Goal: Task Accomplishment & Management: Complete application form

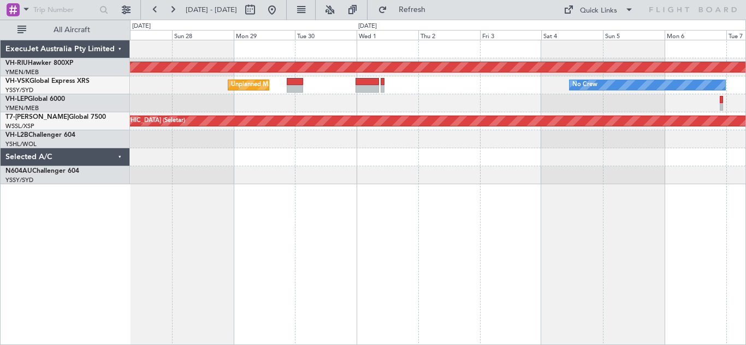
click at [294, 201] on div "Planned Maint [GEOGRAPHIC_DATA] ([GEOGRAPHIC_DATA]) Unplanned Maint Sydney ([PE…" at bounding box center [438, 193] width 616 height 306
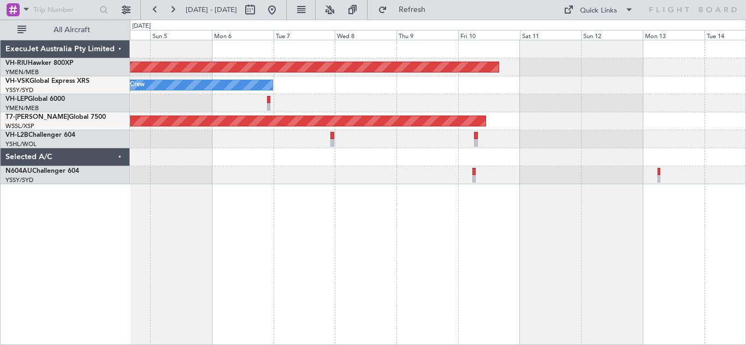
click at [156, 159] on div "Planned Maint [GEOGRAPHIC_DATA] ([GEOGRAPHIC_DATA]) No Crew Planned Maint [GEOG…" at bounding box center [438, 193] width 616 height 306
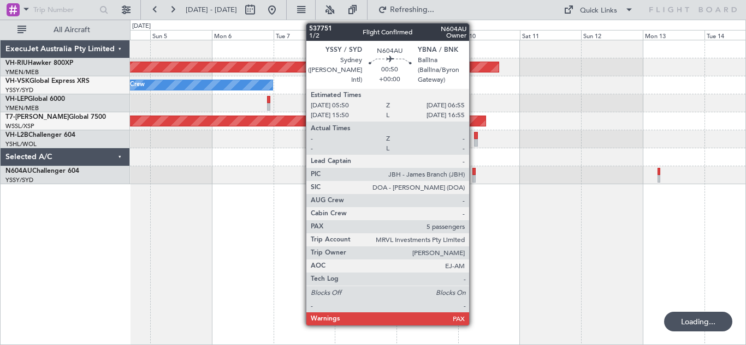
click at [474, 176] on div at bounding box center [473, 179] width 3 height 8
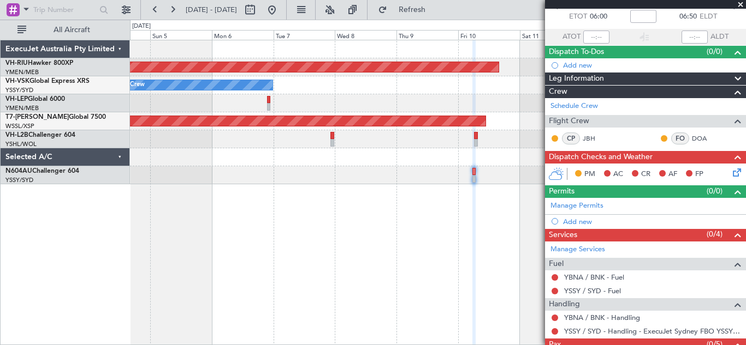
scroll to position [99, 0]
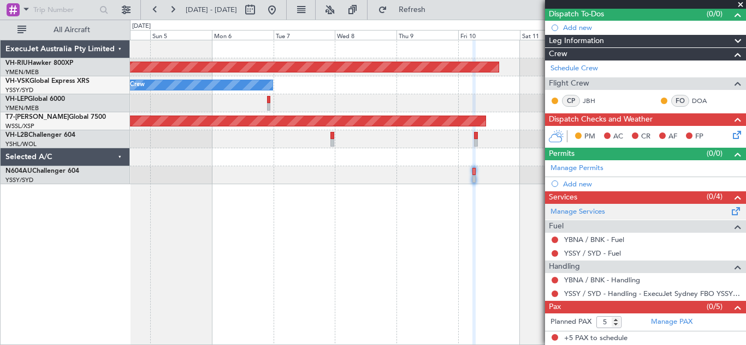
click at [729, 211] on span at bounding box center [735, 209] width 13 height 8
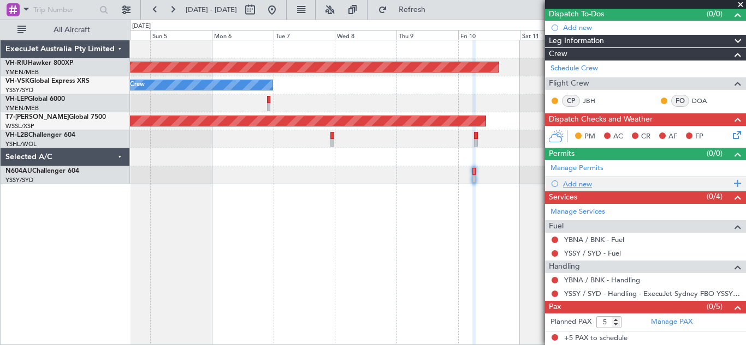
click at [730, 182] on span at bounding box center [735, 184] width 10 height 14
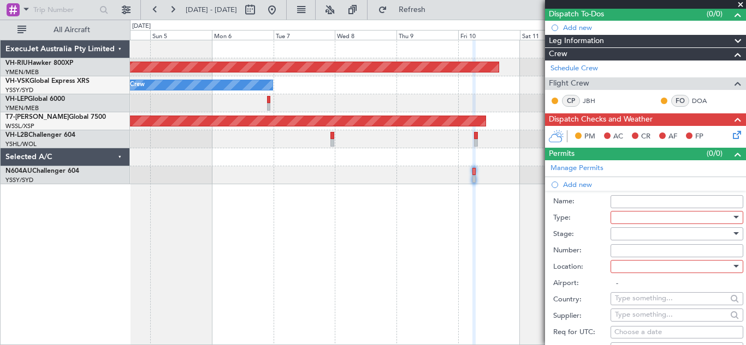
click at [733, 217] on div at bounding box center [735, 217] width 5 height 3
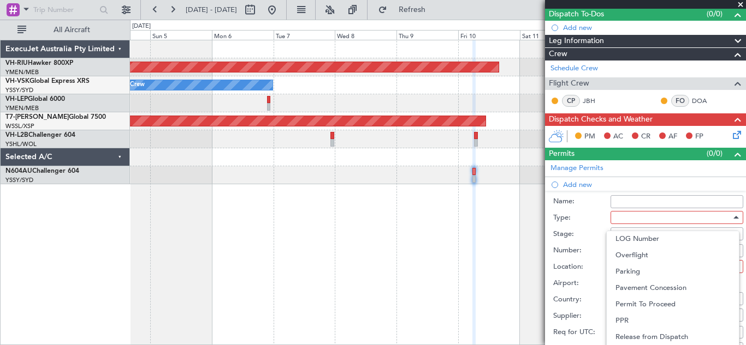
scroll to position [281, 0]
click at [641, 270] on span "Parking" at bounding box center [672, 269] width 115 height 16
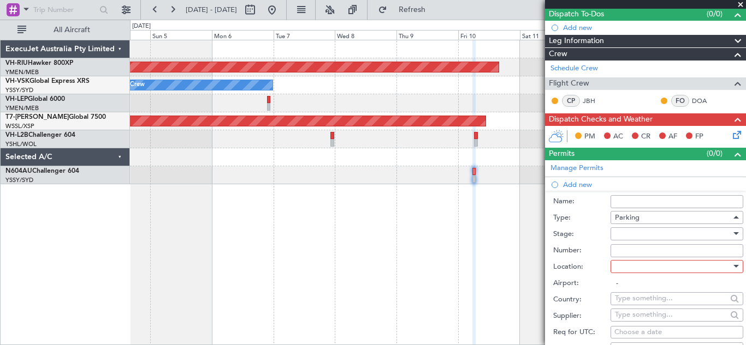
scroll to position [286, 0]
click at [733, 267] on div at bounding box center [735, 266] width 5 height 3
click at [643, 318] on span "Arrival" at bounding box center [672, 321] width 115 height 16
type input "YBNA / BNK"
click at [625, 250] on input "Number:" at bounding box center [676, 251] width 133 height 13
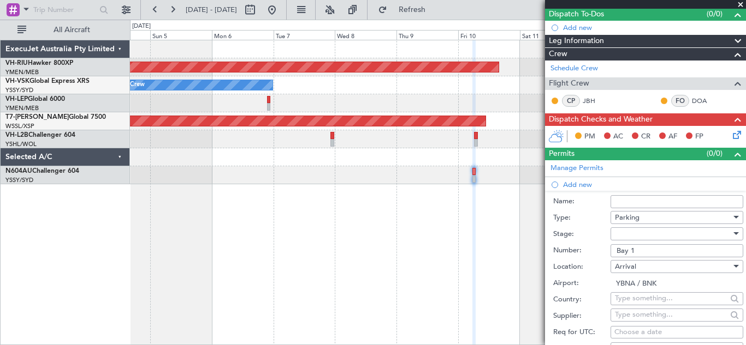
type input "Bay 1"
click at [731, 232] on div at bounding box center [735, 234] width 8 height 9
click at [666, 317] on span "Received OK" at bounding box center [672, 321] width 115 height 16
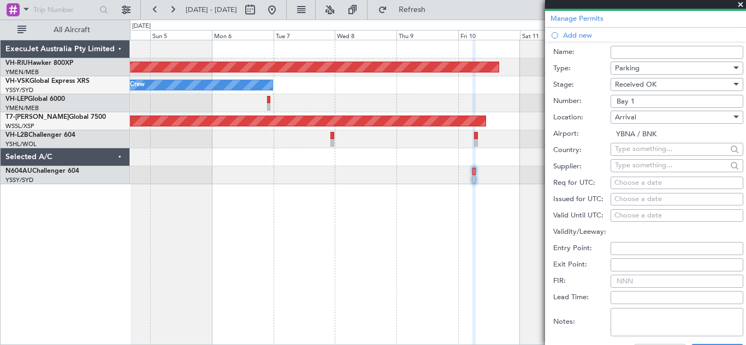
scroll to position [255, 0]
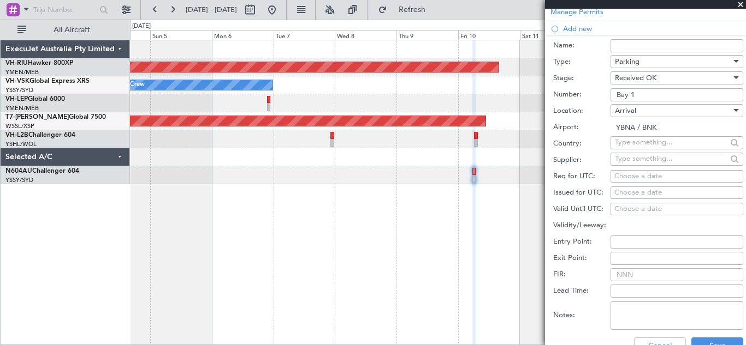
click at [641, 273] on input "FIR:" at bounding box center [676, 275] width 133 height 13
type input "Bay 1"
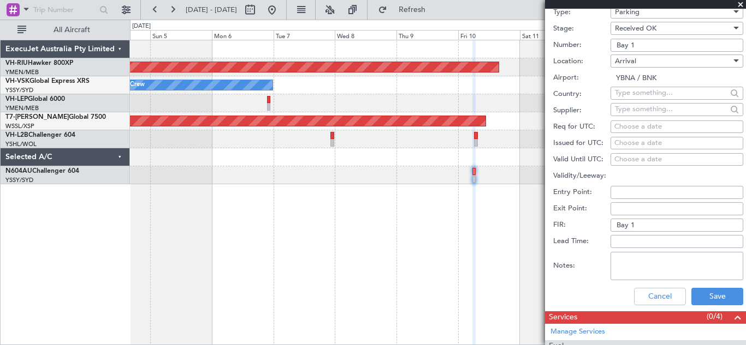
scroll to position [324, 0]
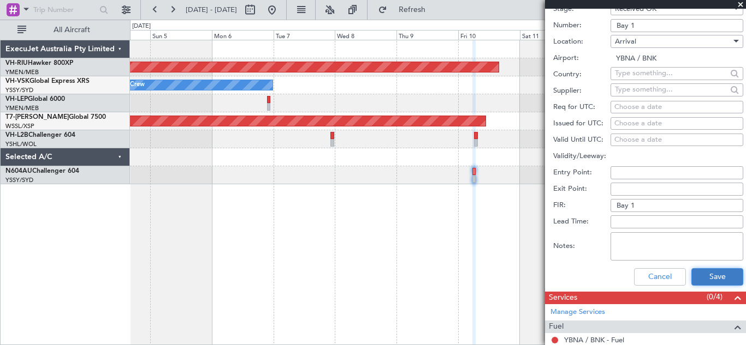
click at [705, 276] on button "Save" at bounding box center [717, 277] width 52 height 17
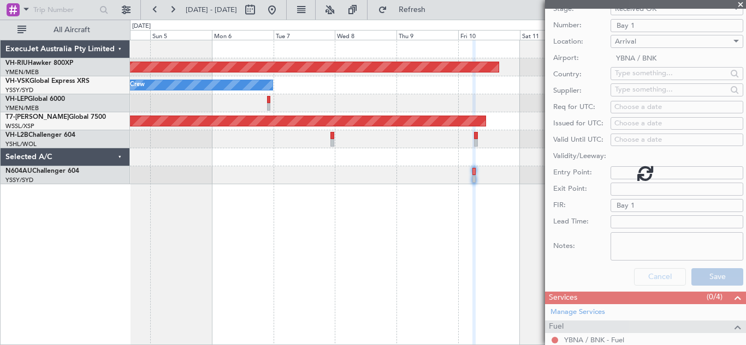
scroll to position [112, 0]
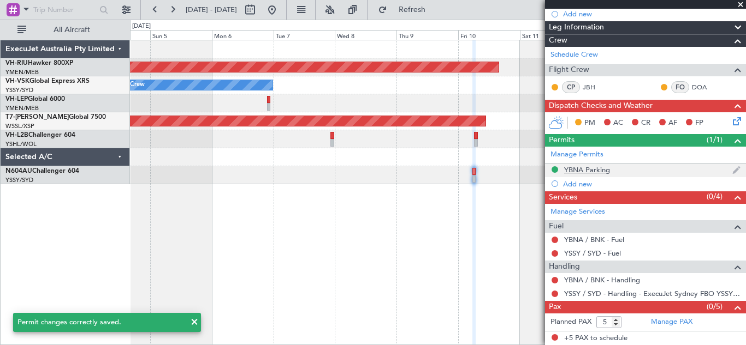
click at [581, 173] on div "YBNA Parking" at bounding box center [587, 169] width 46 height 9
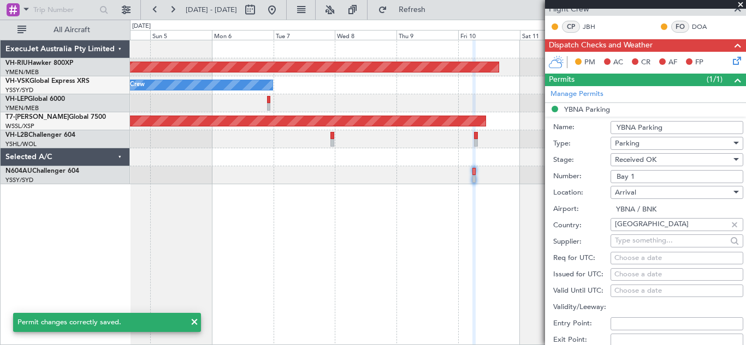
scroll to position [171, 0]
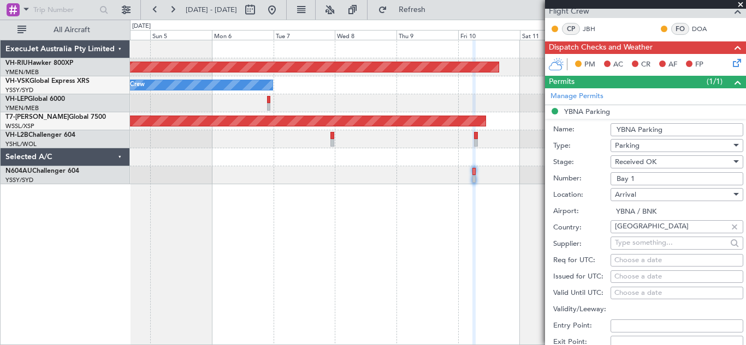
click at [680, 130] on input "YBNA Parking" at bounding box center [676, 129] width 133 height 13
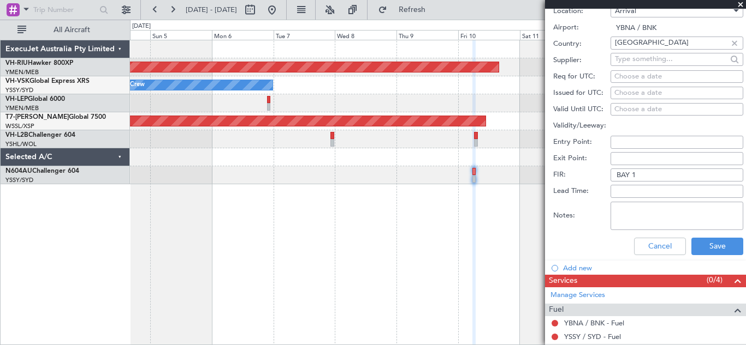
scroll to position [364, 0]
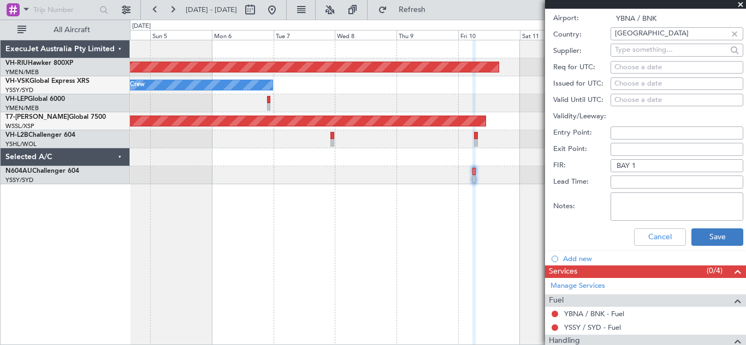
type input "[GEOGRAPHIC_DATA] 1"
click at [703, 236] on button "Save" at bounding box center [717, 237] width 52 height 17
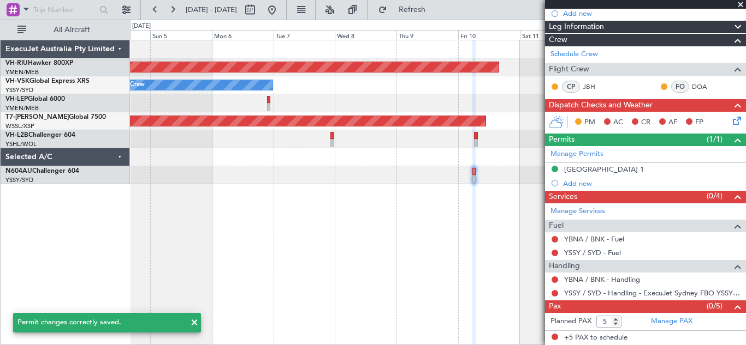
scroll to position [38, 0]
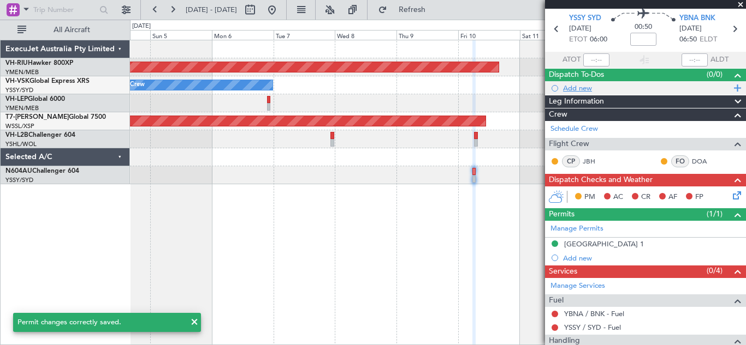
click at [730, 88] on span at bounding box center [735, 88] width 10 height 14
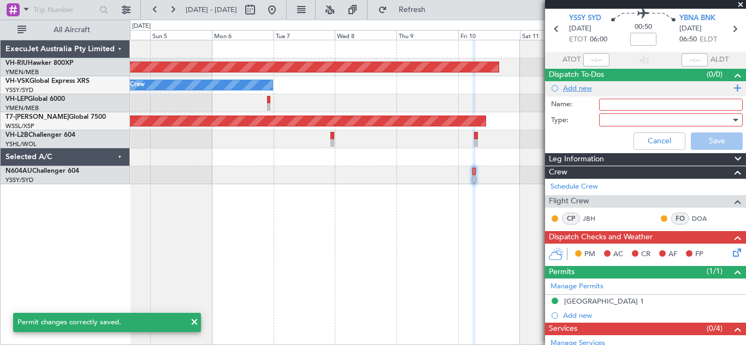
scroll to position [96, 0]
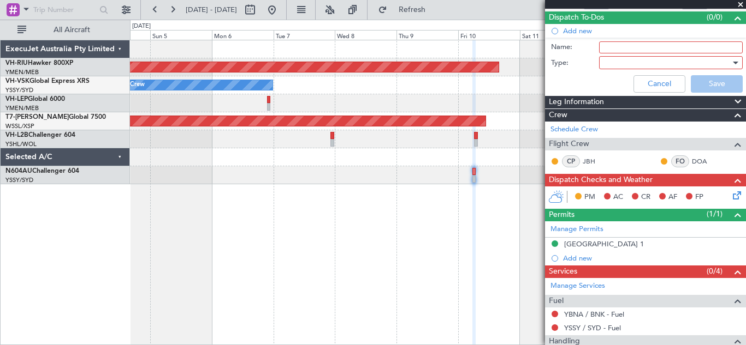
click at [617, 46] on input "Name:" at bounding box center [671, 47] width 144 height 12
type input "send times to YBNA parking booked till 14th"
click at [732, 63] on div at bounding box center [734, 63] width 5 height 3
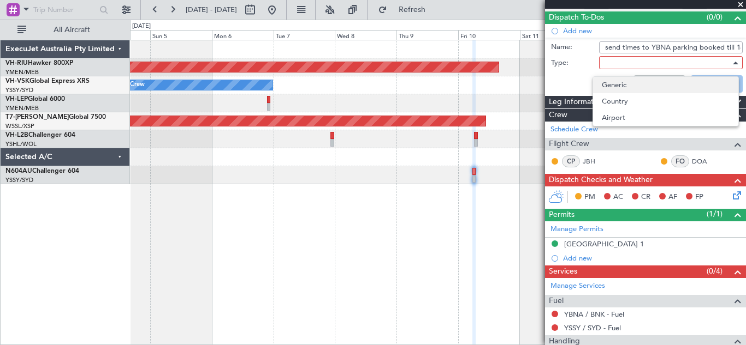
click at [658, 87] on span "Generic" at bounding box center [665, 85] width 128 height 16
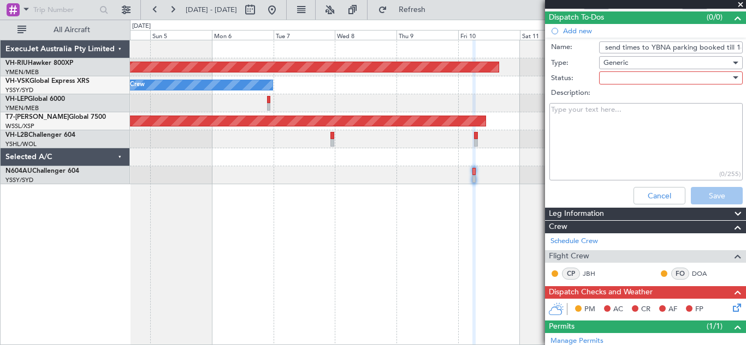
click at [730, 77] on div at bounding box center [671, 77] width 144 height 13
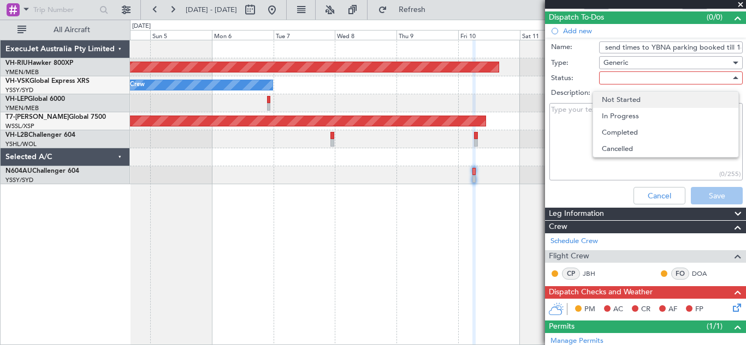
click at [649, 99] on span "Not Started" at bounding box center [665, 100] width 128 height 16
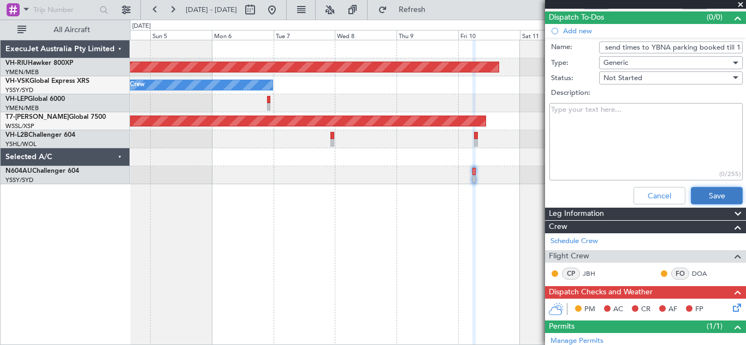
click at [710, 194] on button "Save" at bounding box center [716, 195] width 52 height 17
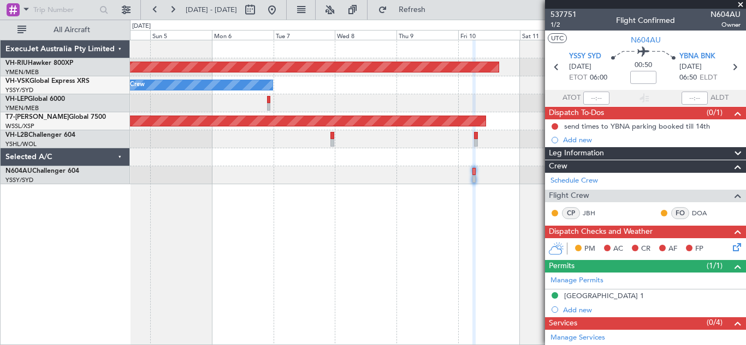
click at [741, 4] on span at bounding box center [740, 5] width 11 height 10
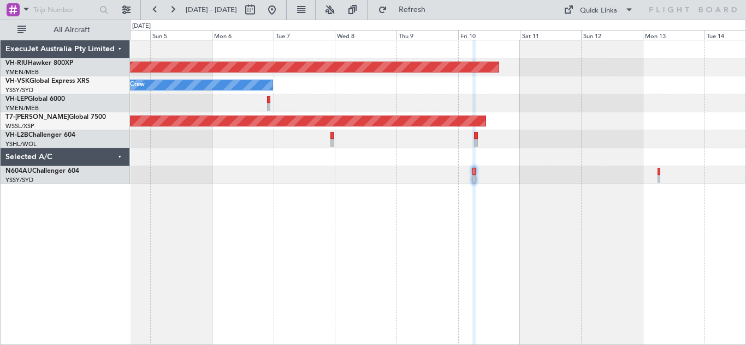
type input "0"
click at [150, 9] on button at bounding box center [154, 9] width 17 height 17
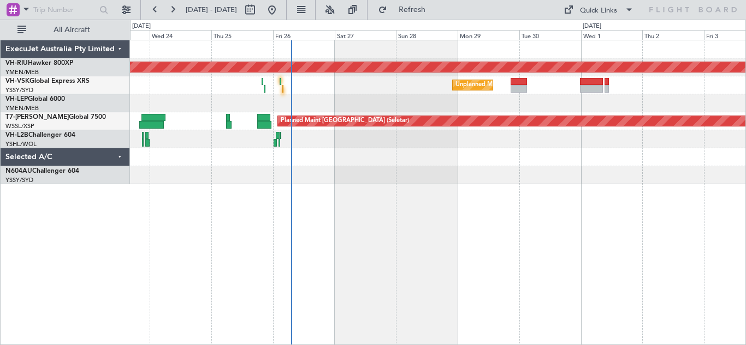
click at [251, 200] on div "Planned Maint [GEOGRAPHIC_DATA] ([GEOGRAPHIC_DATA]) Unplanned Maint Sydney ([PE…" at bounding box center [438, 193] width 616 height 306
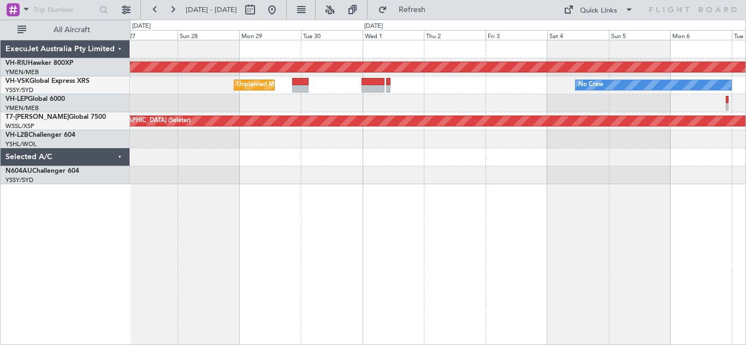
click at [332, 149] on div "Planned Maint [GEOGRAPHIC_DATA] ([GEOGRAPHIC_DATA]) Unplanned Maint Sydney ([PE…" at bounding box center [437, 112] width 615 height 144
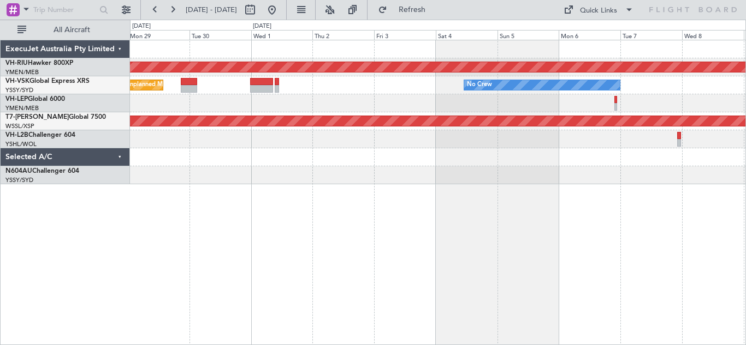
click at [353, 114] on div "Planned Maint [GEOGRAPHIC_DATA] ([GEOGRAPHIC_DATA]) Unplanned Maint Sydney ([PE…" at bounding box center [437, 112] width 615 height 144
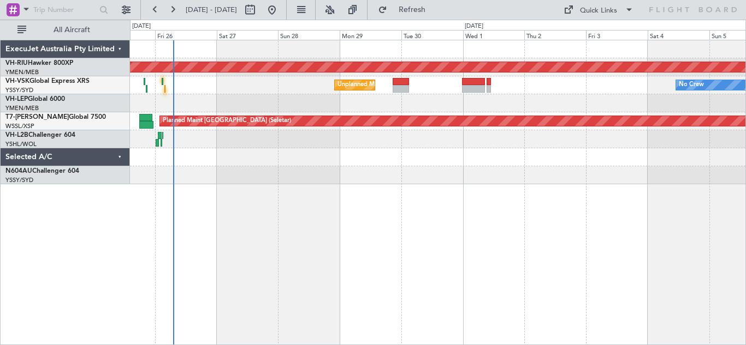
click at [395, 153] on div "Planned Maint [GEOGRAPHIC_DATA] ([GEOGRAPHIC_DATA]) Unplanned Maint Sydney ([PE…" at bounding box center [437, 112] width 615 height 144
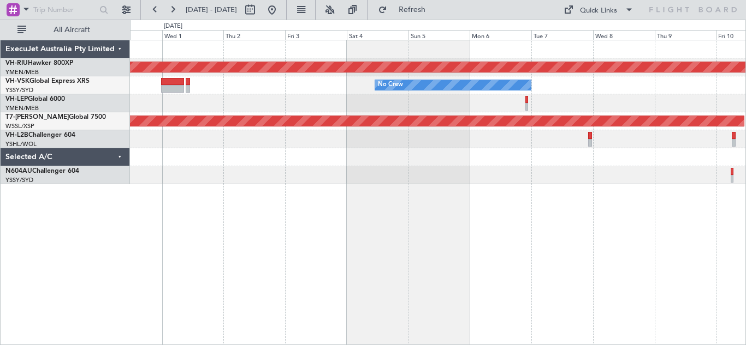
click at [287, 165] on div "Planned Maint [GEOGRAPHIC_DATA] ([GEOGRAPHIC_DATA]) No Crew Unplanned Maint Syd…" at bounding box center [437, 112] width 615 height 144
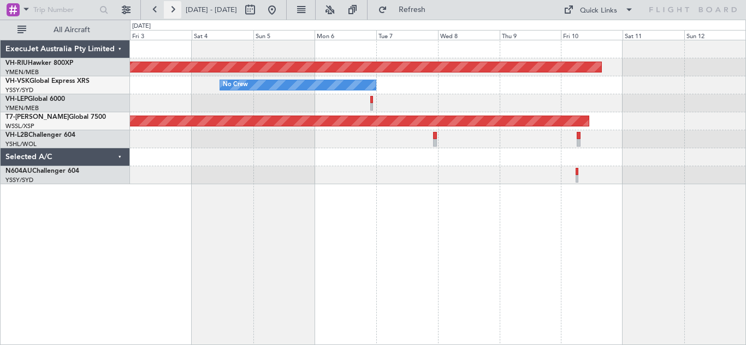
click at [174, 7] on button at bounding box center [172, 9] width 17 height 17
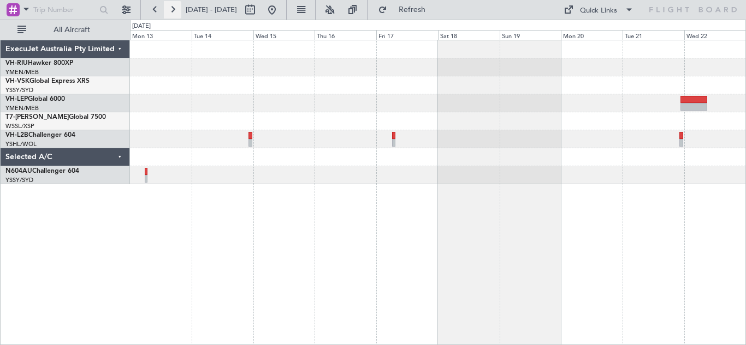
click at [174, 7] on button at bounding box center [172, 9] width 17 height 17
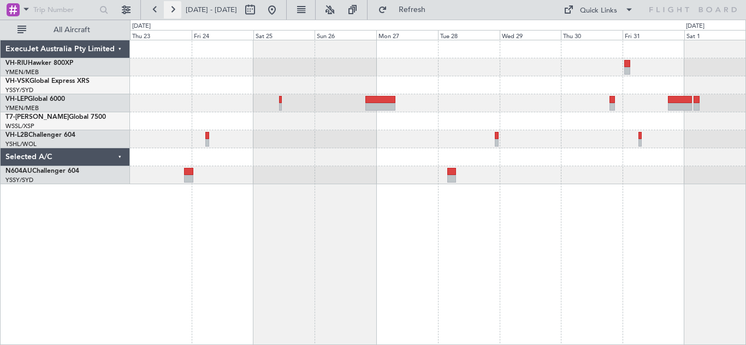
click at [174, 7] on button at bounding box center [172, 9] width 17 height 17
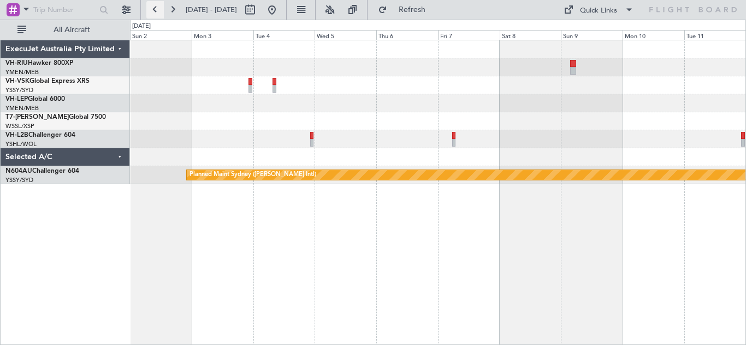
click at [154, 9] on button at bounding box center [154, 9] width 17 height 17
